Goal: Transaction & Acquisition: Download file/media

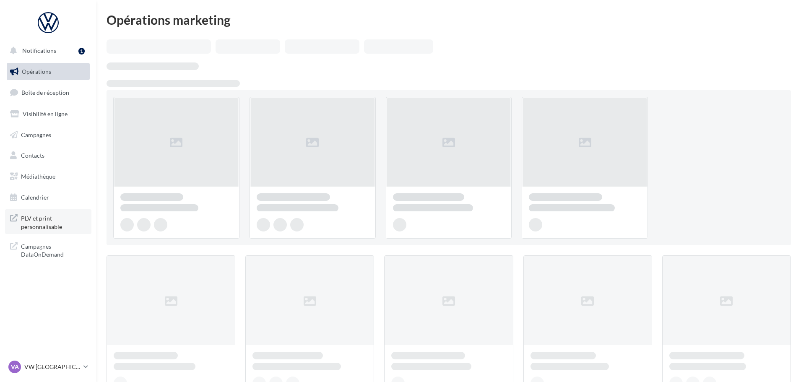
click at [45, 227] on span "PLV et print personnalisable" at bounding box center [53, 221] width 65 height 18
click at [52, 215] on span "PLV et print personnalisable" at bounding box center [53, 221] width 65 height 18
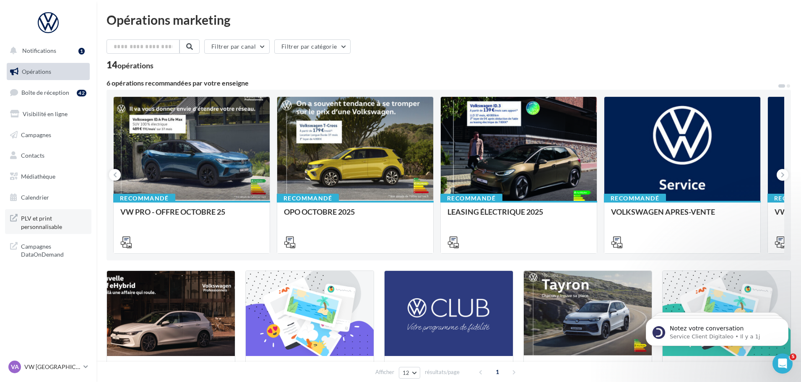
click at [44, 226] on span "PLV et print personnalisable" at bounding box center [53, 221] width 65 height 18
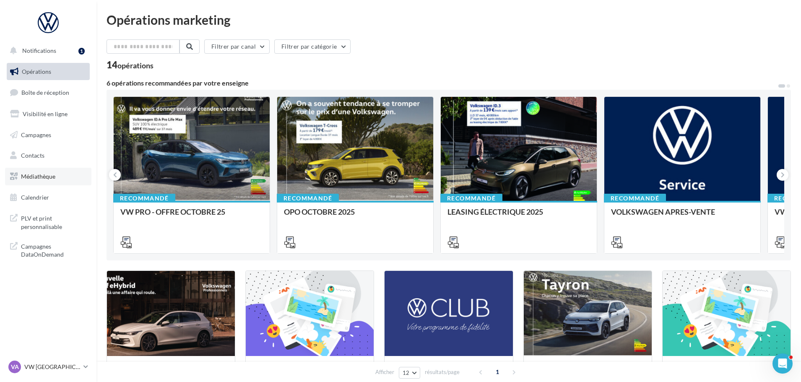
click at [52, 180] on link "Médiathèque" at bounding box center [48, 177] width 86 height 18
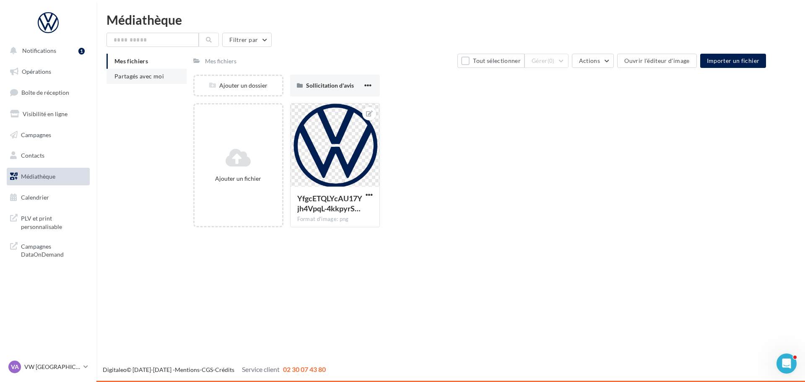
click at [146, 82] on li "Partagés avec moi" at bounding box center [146, 76] width 80 height 15
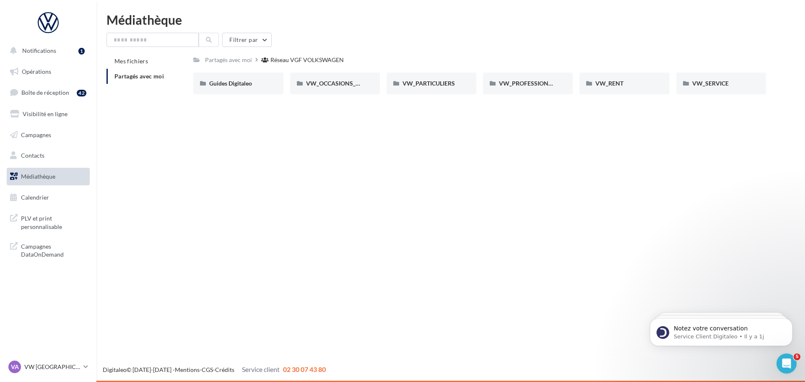
click at [261, 153] on div "Notifications 1 Opérations Boîte de réception 42 Visibilité en ligne Campagnes …" at bounding box center [402, 191] width 805 height 382
click at [425, 85] on span "VW_PARTICULIERS" at bounding box center [428, 83] width 52 height 7
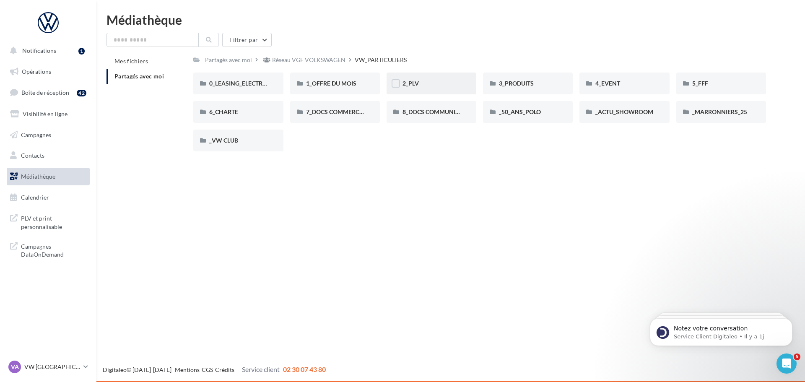
click at [419, 81] on div "2_PLV" at bounding box center [431, 83] width 58 height 8
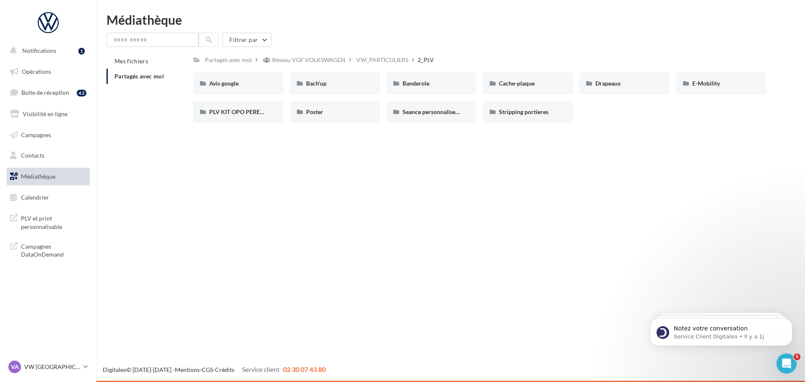
click at [390, 181] on div "Notifications 1 Opérations Boîte de réception 42 Visibilité en ligne Campagnes …" at bounding box center [402, 191] width 805 height 382
click at [249, 168] on div "Notifications 1 Opérations Boîte de réception 42 Visibilité en ligne Campagnes …" at bounding box center [402, 191] width 805 height 382
click at [332, 115] on div "Poster" at bounding box center [335, 112] width 58 height 8
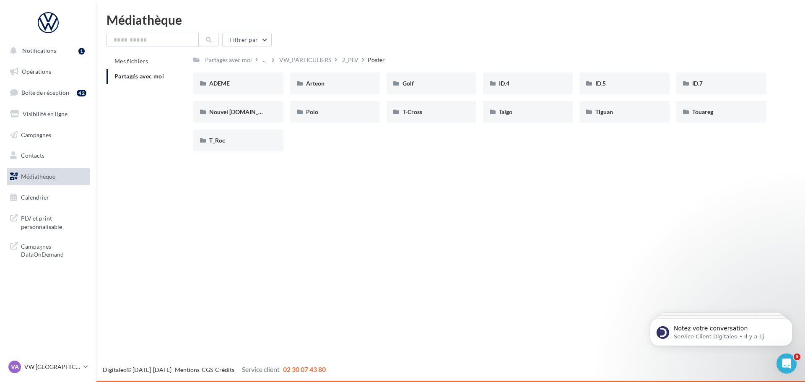
click at [381, 153] on div "ADEME ADEME Arteon Arteon Golf Golf ID.4 ID.4 ID.5 ID.5 ID.7 ID.7 Nouvel ID.Buz…" at bounding box center [482, 116] width 579 height 86
click at [223, 85] on span "ADEME" at bounding box center [219, 83] width 21 height 7
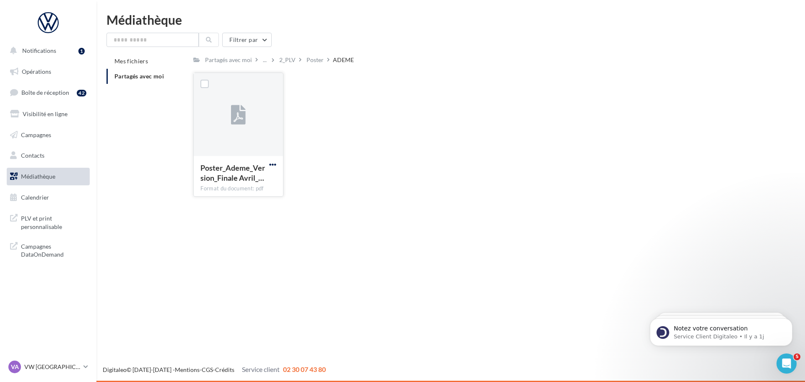
click at [272, 164] on span "button" at bounding box center [272, 164] width 7 height 7
click at [226, 183] on button "Télécharger" at bounding box center [236, 181] width 84 height 22
click at [380, 179] on div "Poster_Ademe_Version_Finale Avril_… Format du document: pdf Poster_Ademe_Versio…" at bounding box center [482, 138] width 579 height 131
click at [410, 225] on div "Notifications 1 Opérations Boîte de réception 42 Visibilité en ligne Campagnes …" at bounding box center [402, 191] width 805 height 382
click at [399, 188] on div "Poster_Ademe_Version_Finale Avril_… Format du document: pdf Poster_Ademe_Versio…" at bounding box center [482, 138] width 579 height 131
